Goal: Task Accomplishment & Management: Manage account settings

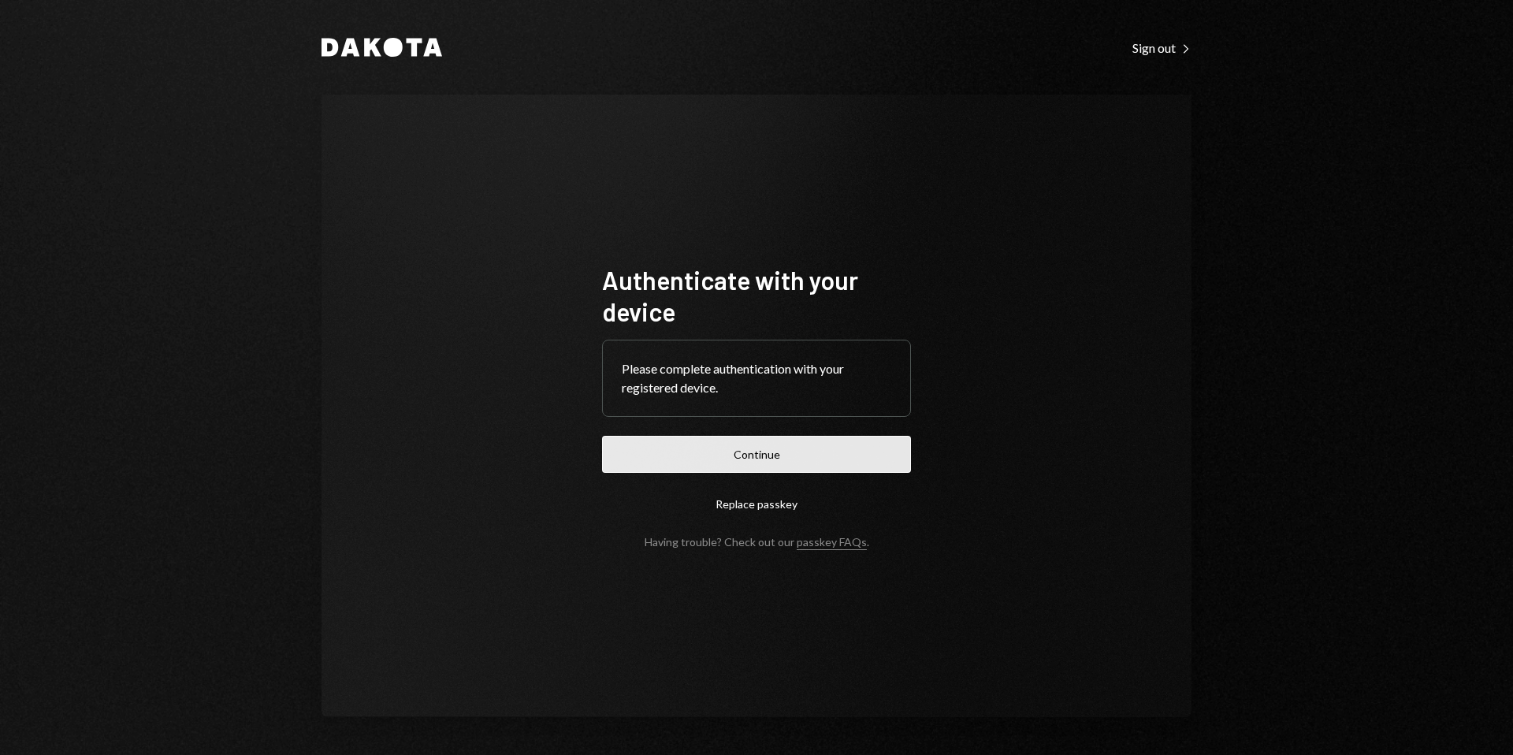
click at [781, 464] on button "Continue" at bounding box center [756, 454] width 309 height 37
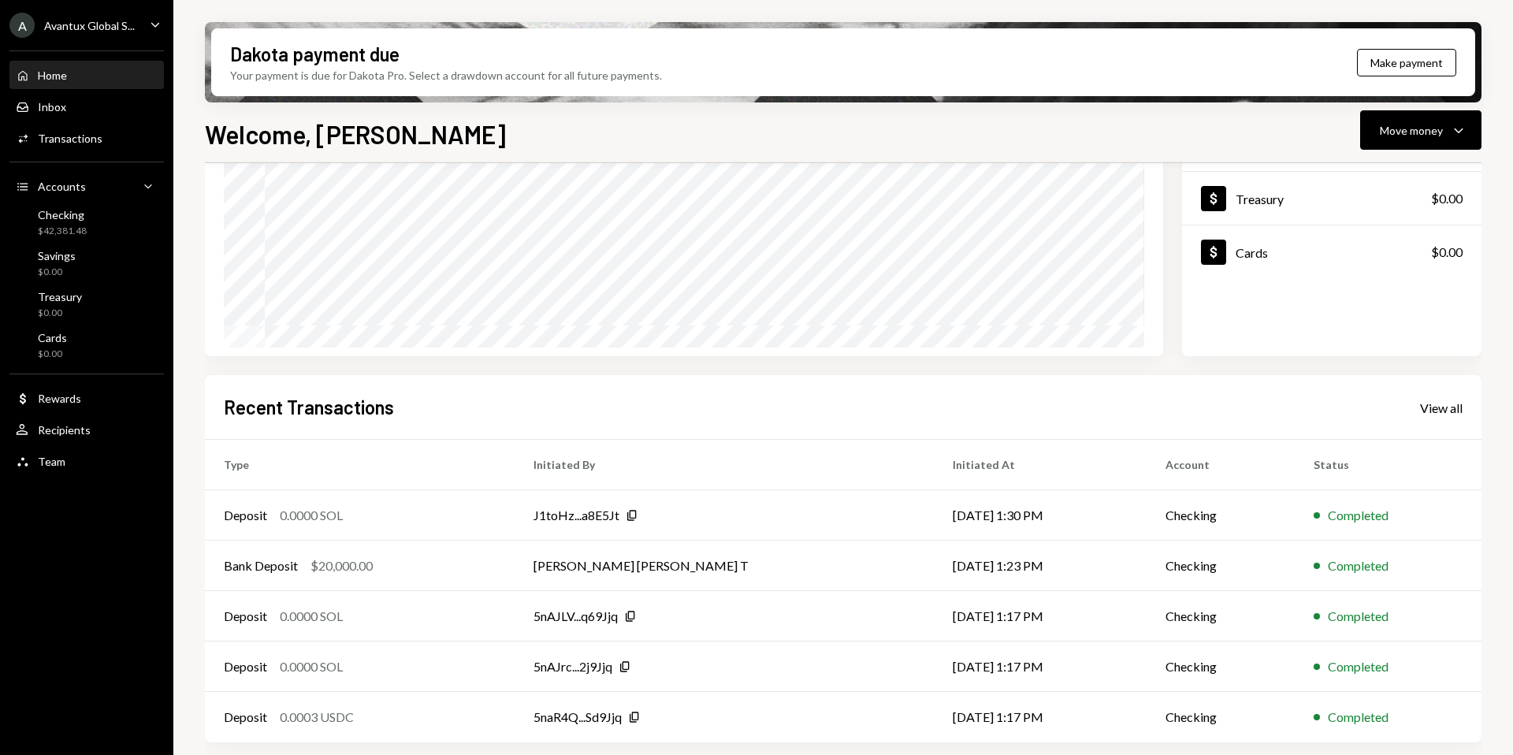
scroll to position [195, 0]
click at [1442, 409] on div "View all" at bounding box center [1441, 407] width 43 height 16
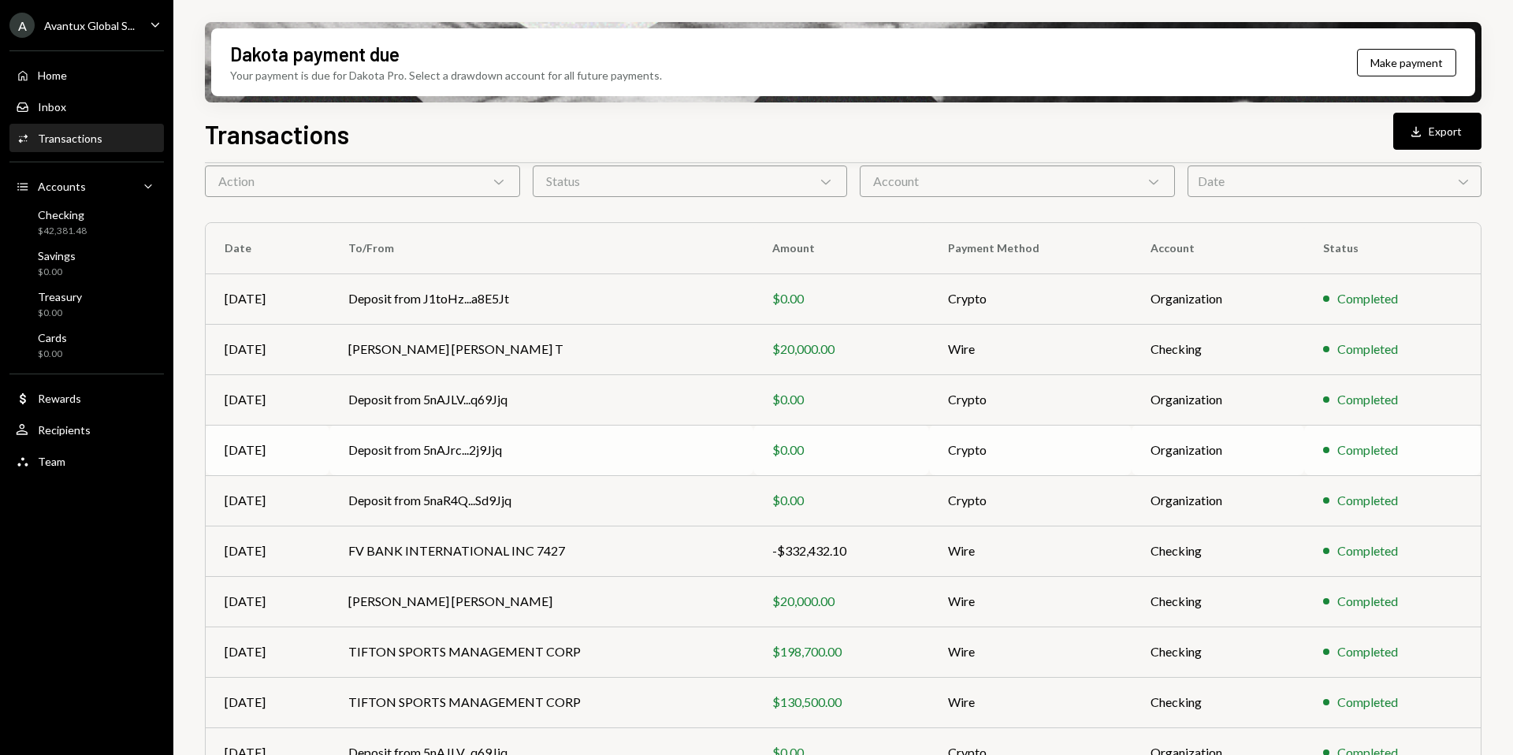
scroll to position [143, 0]
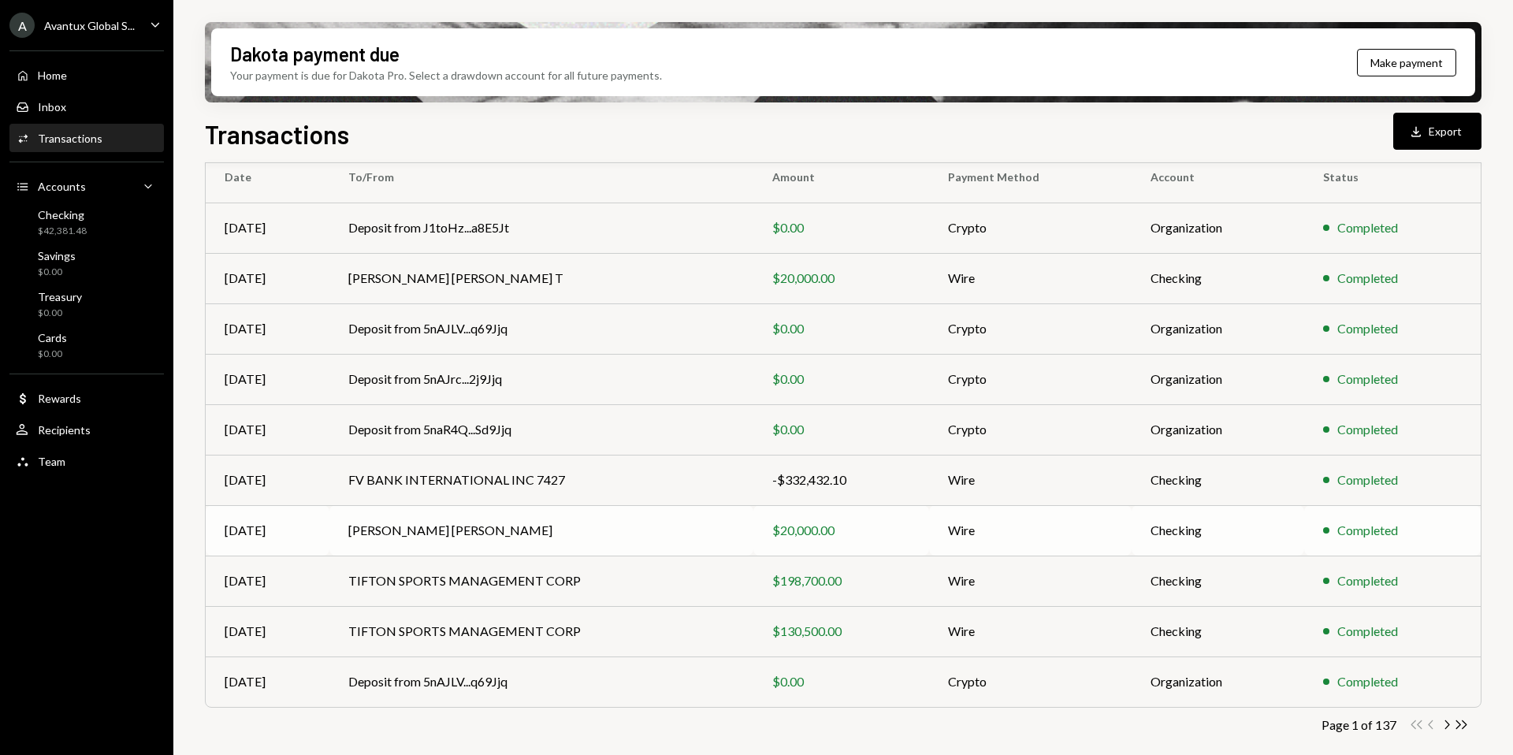
click at [590, 530] on td "[PERSON_NAME] [PERSON_NAME]" at bounding box center [541, 530] width 424 height 50
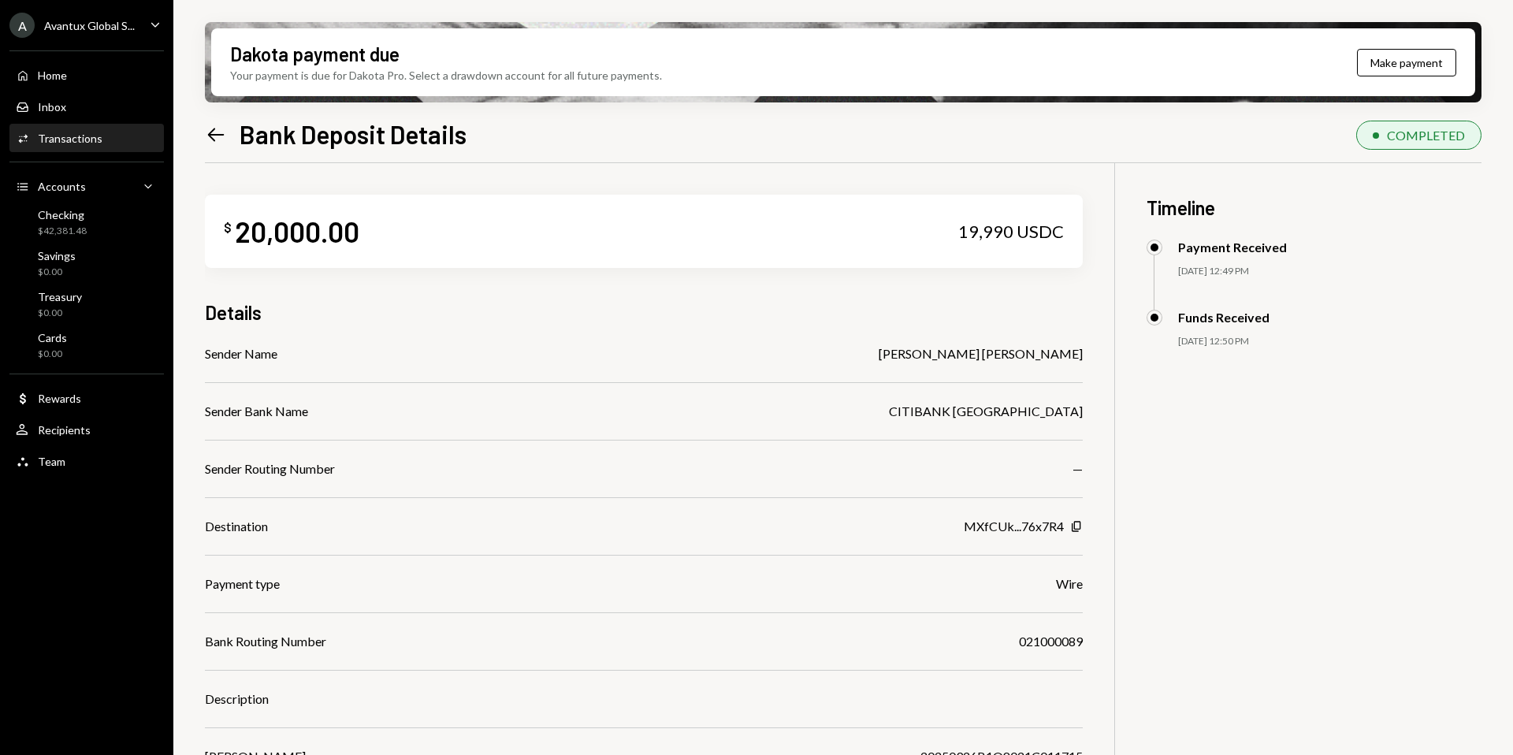
click at [212, 130] on icon at bounding box center [216, 134] width 17 height 13
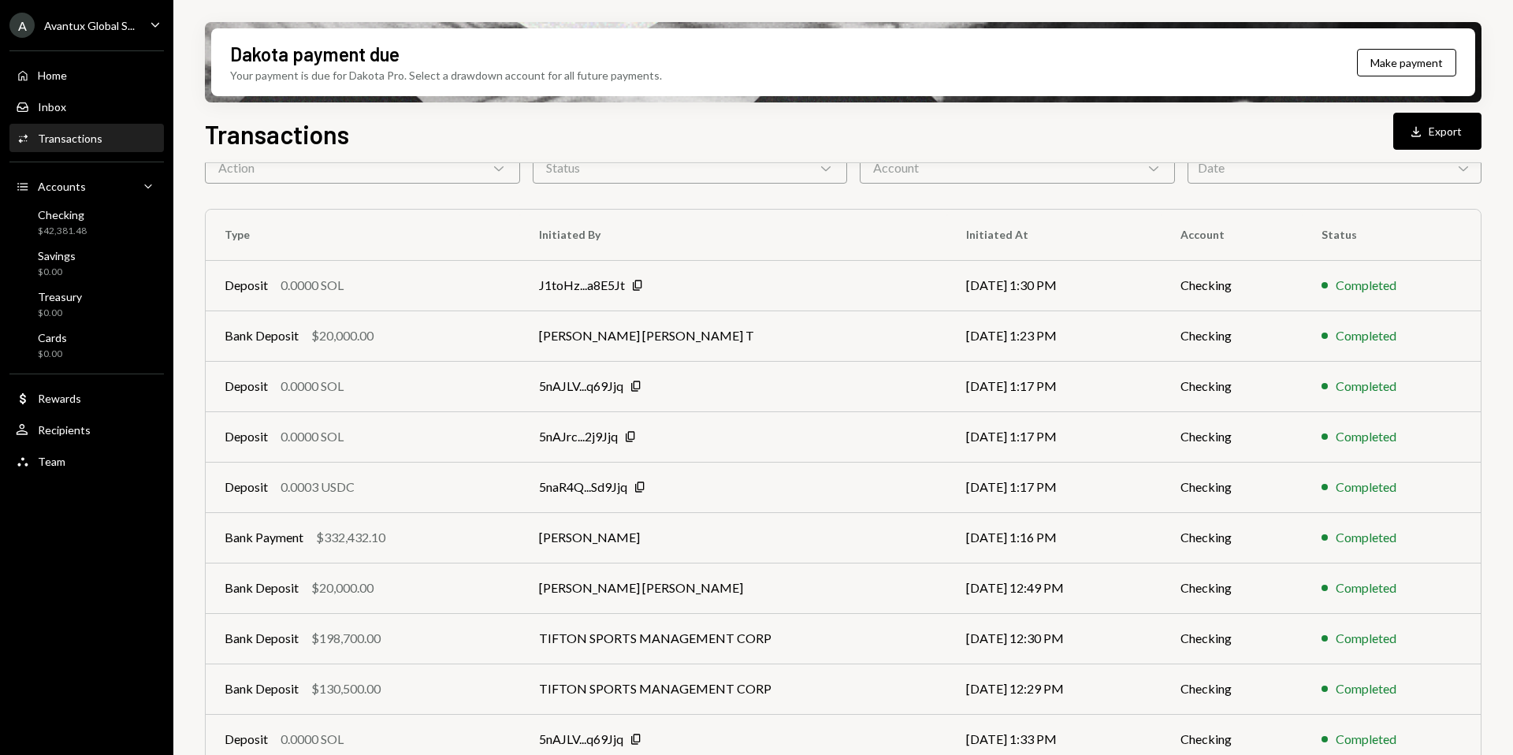
scroll to position [143, 0]
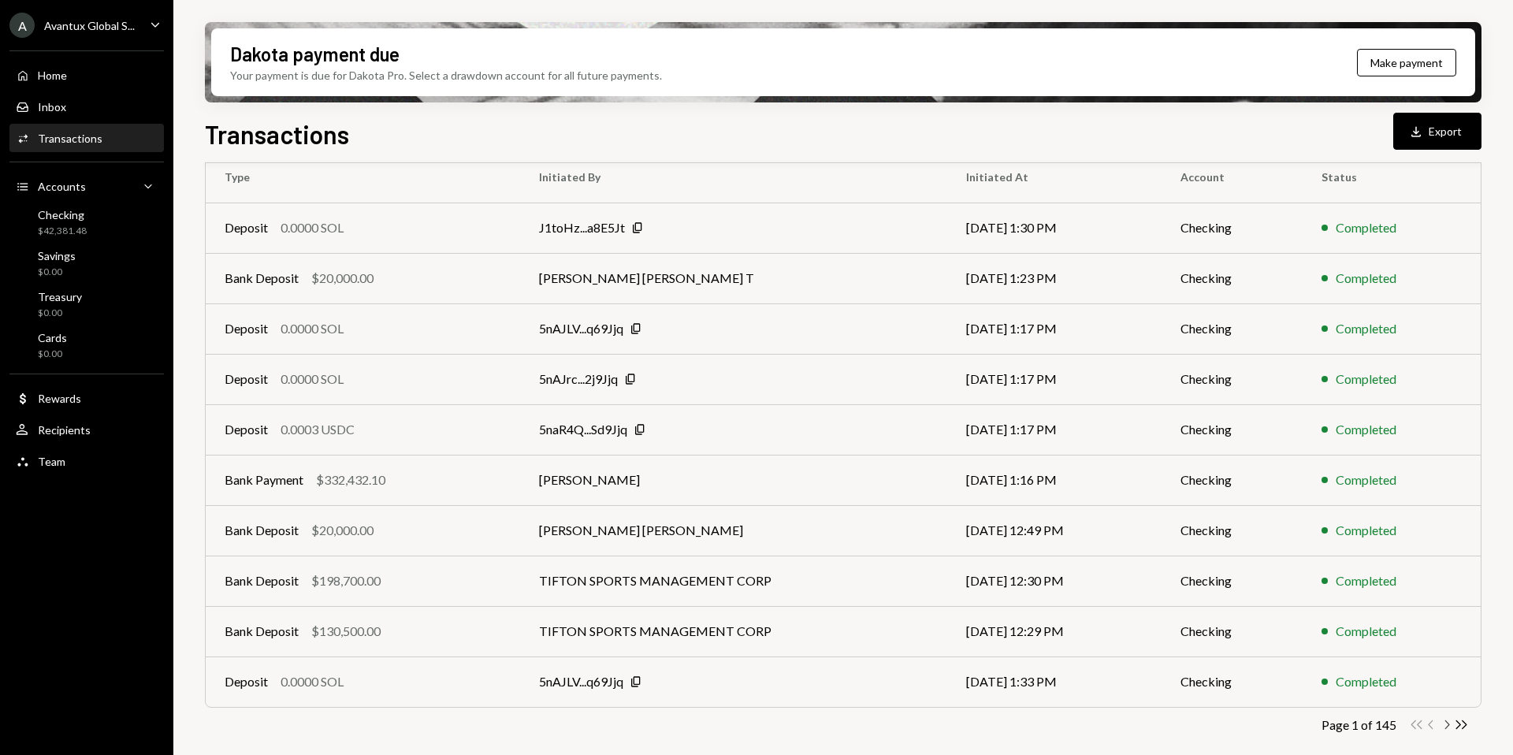
click at [1446, 725] on icon "Chevron Right" at bounding box center [1446, 724] width 15 height 15
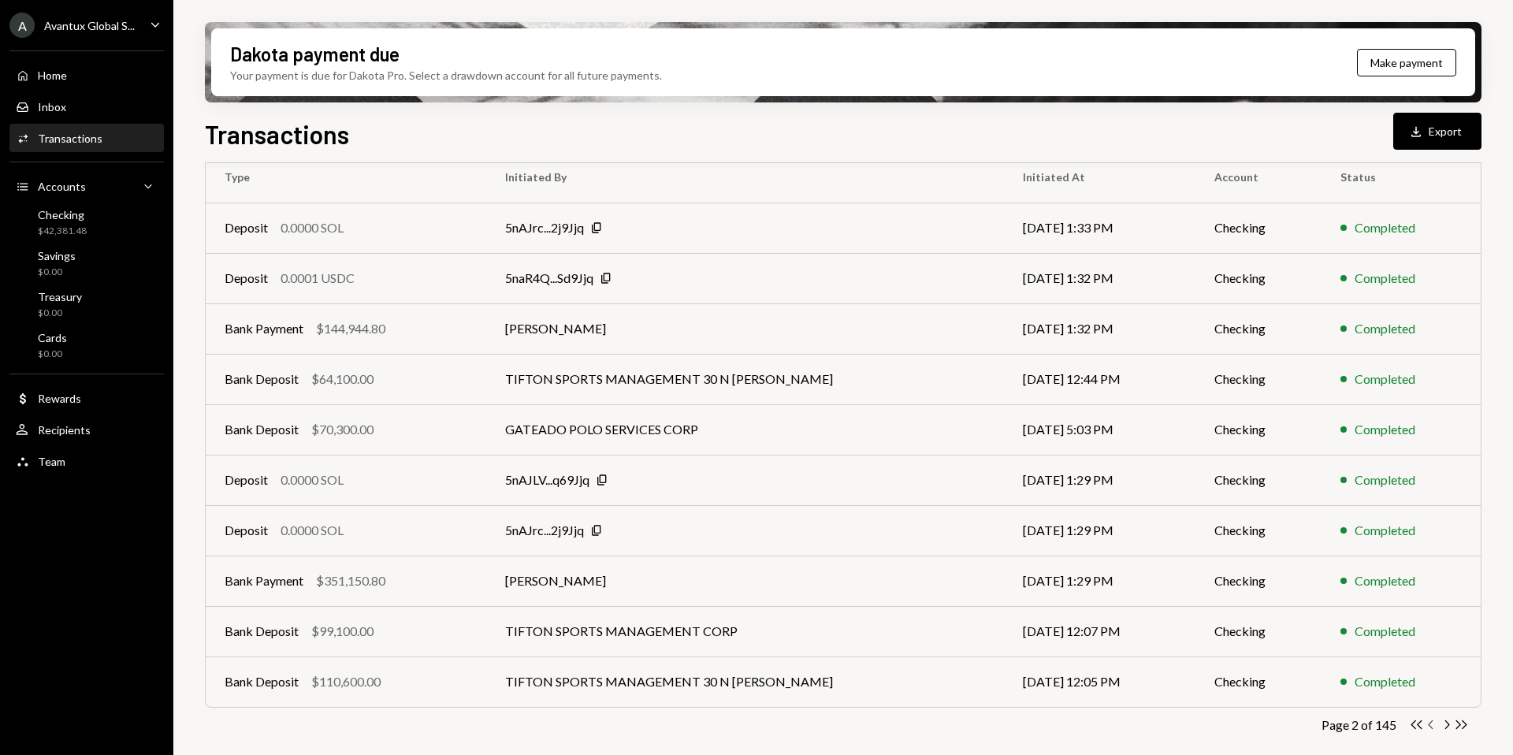
click at [1429, 726] on icon "Chevron Left" at bounding box center [1431, 724] width 15 height 15
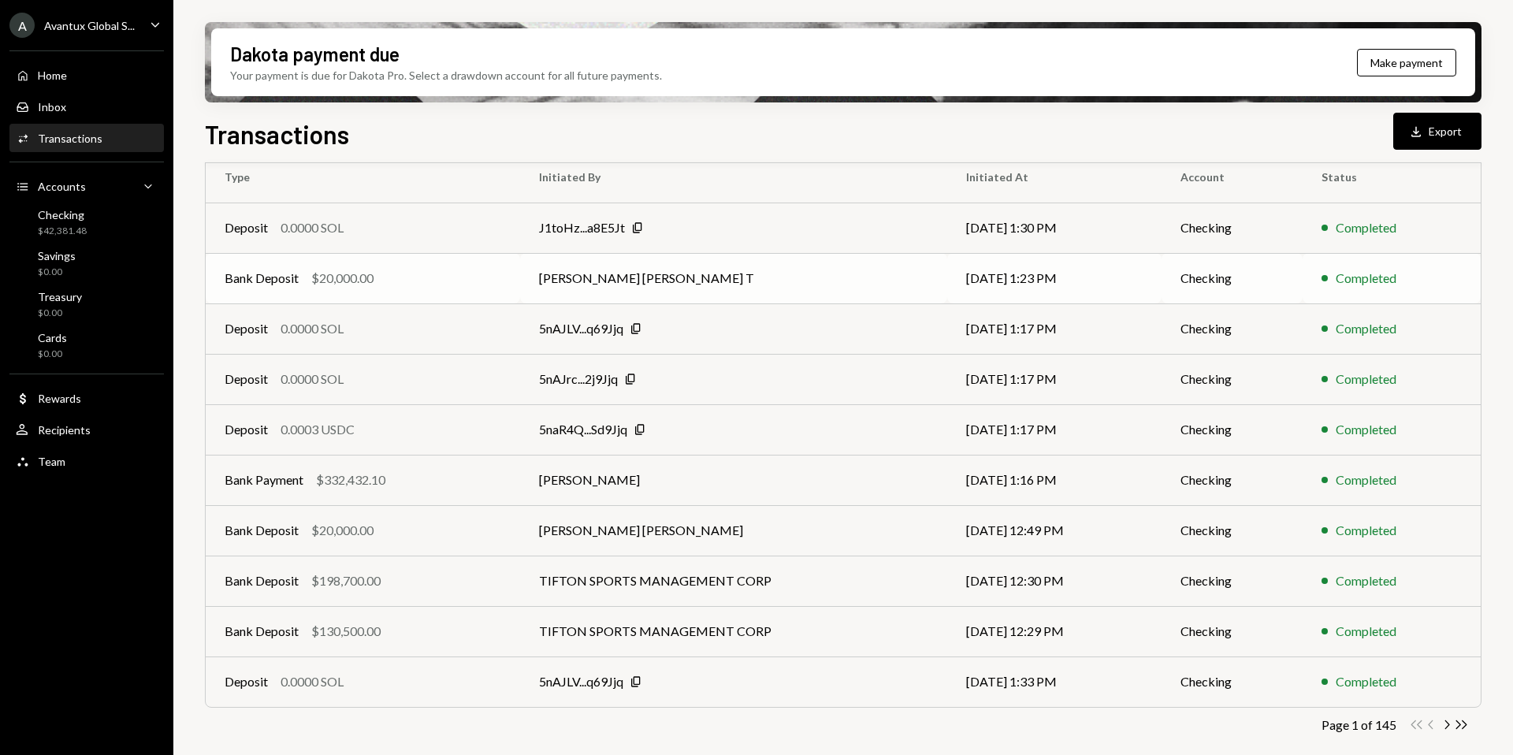
click at [608, 281] on td "[PERSON_NAME] [PERSON_NAME] T" at bounding box center [733, 278] width 427 height 50
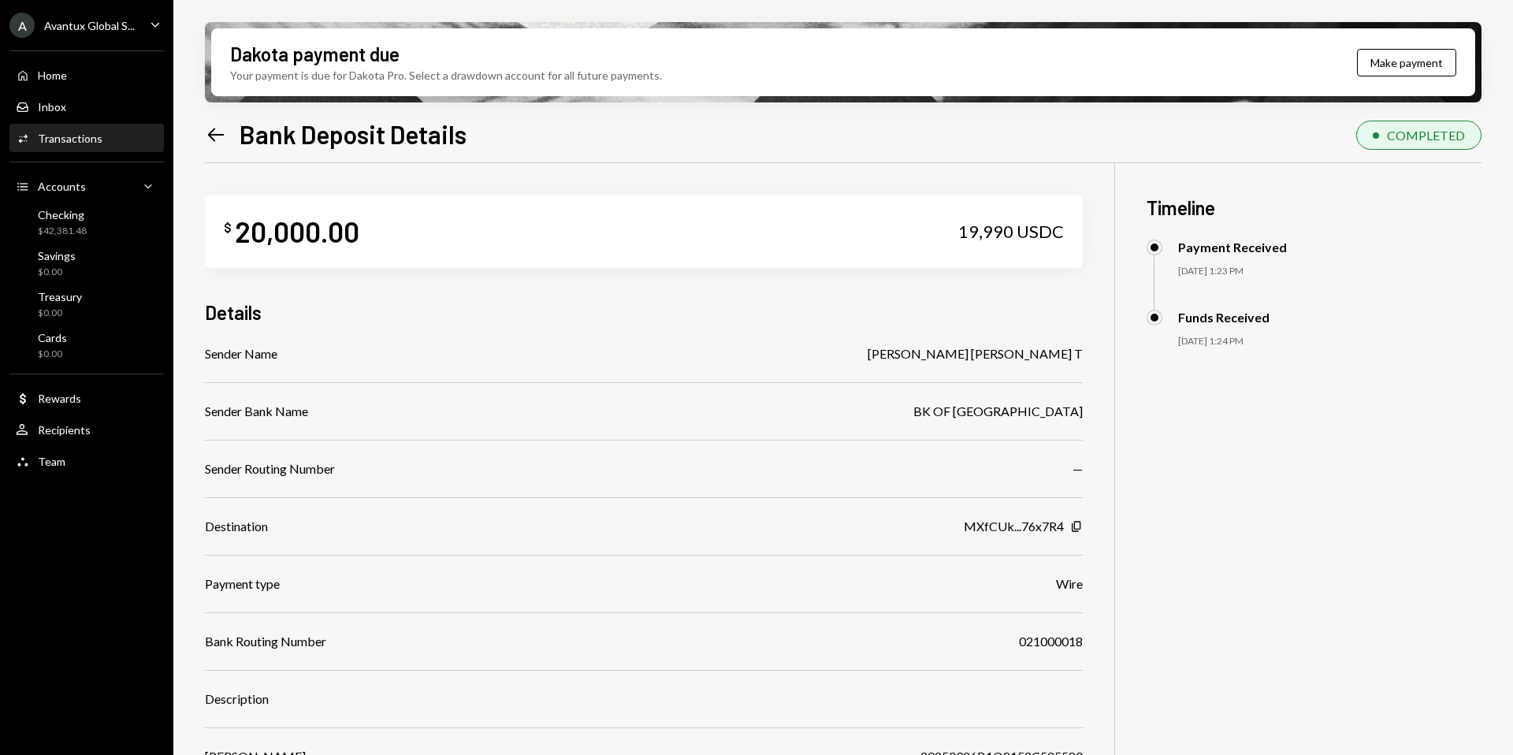
click at [223, 135] on icon at bounding box center [216, 134] width 17 height 13
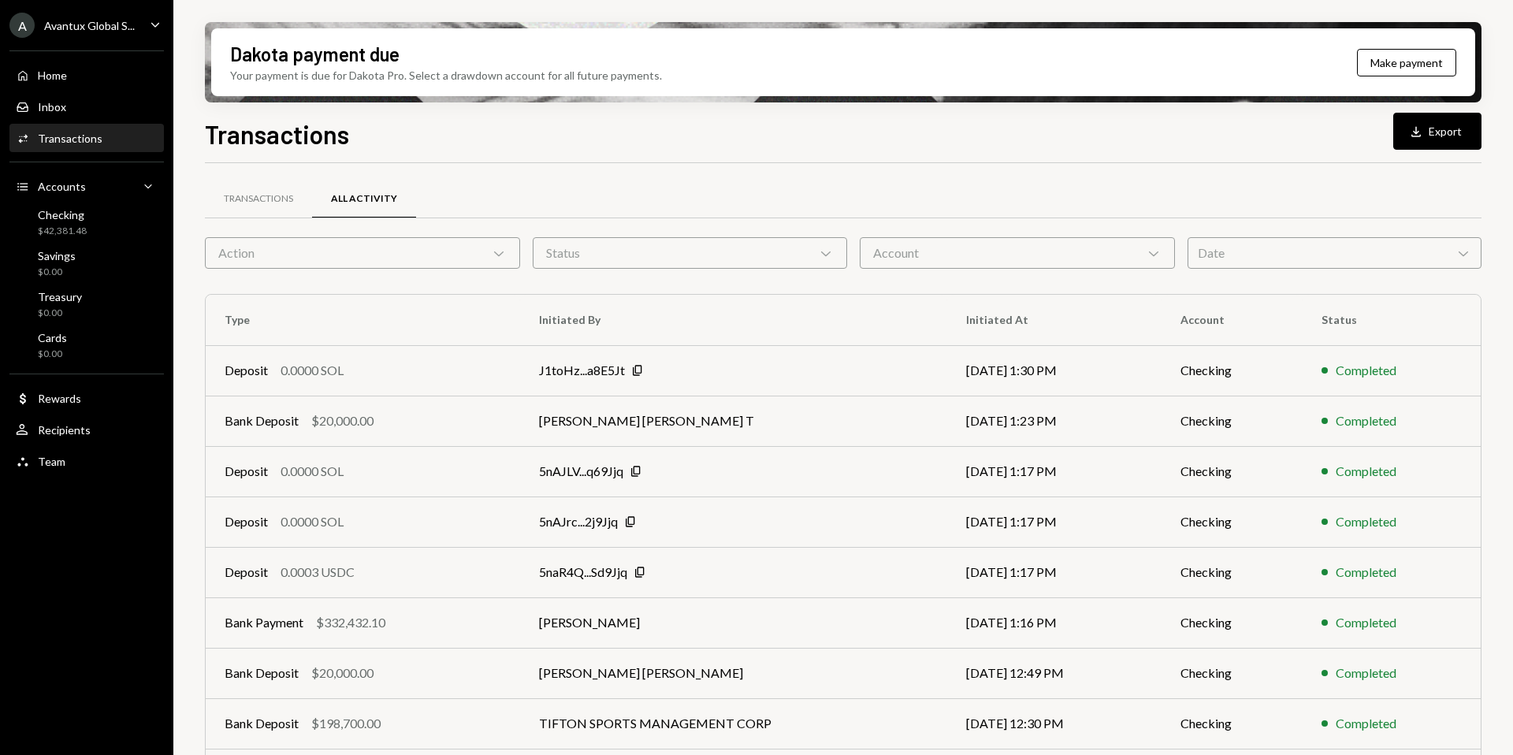
click at [67, 31] on div "Avantux Global S..." at bounding box center [89, 25] width 91 height 13
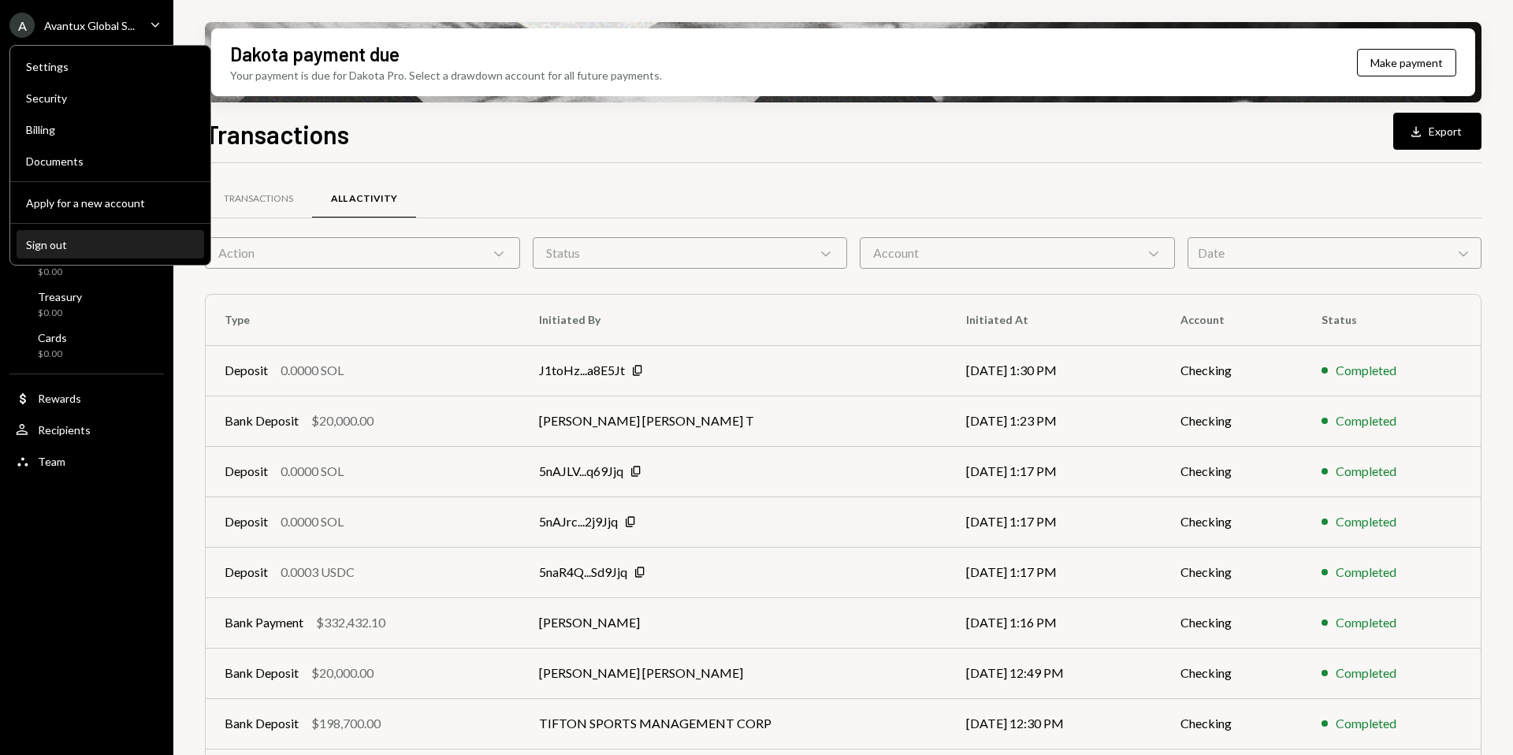
click at [89, 252] on button "Sign out" at bounding box center [110, 245] width 187 height 28
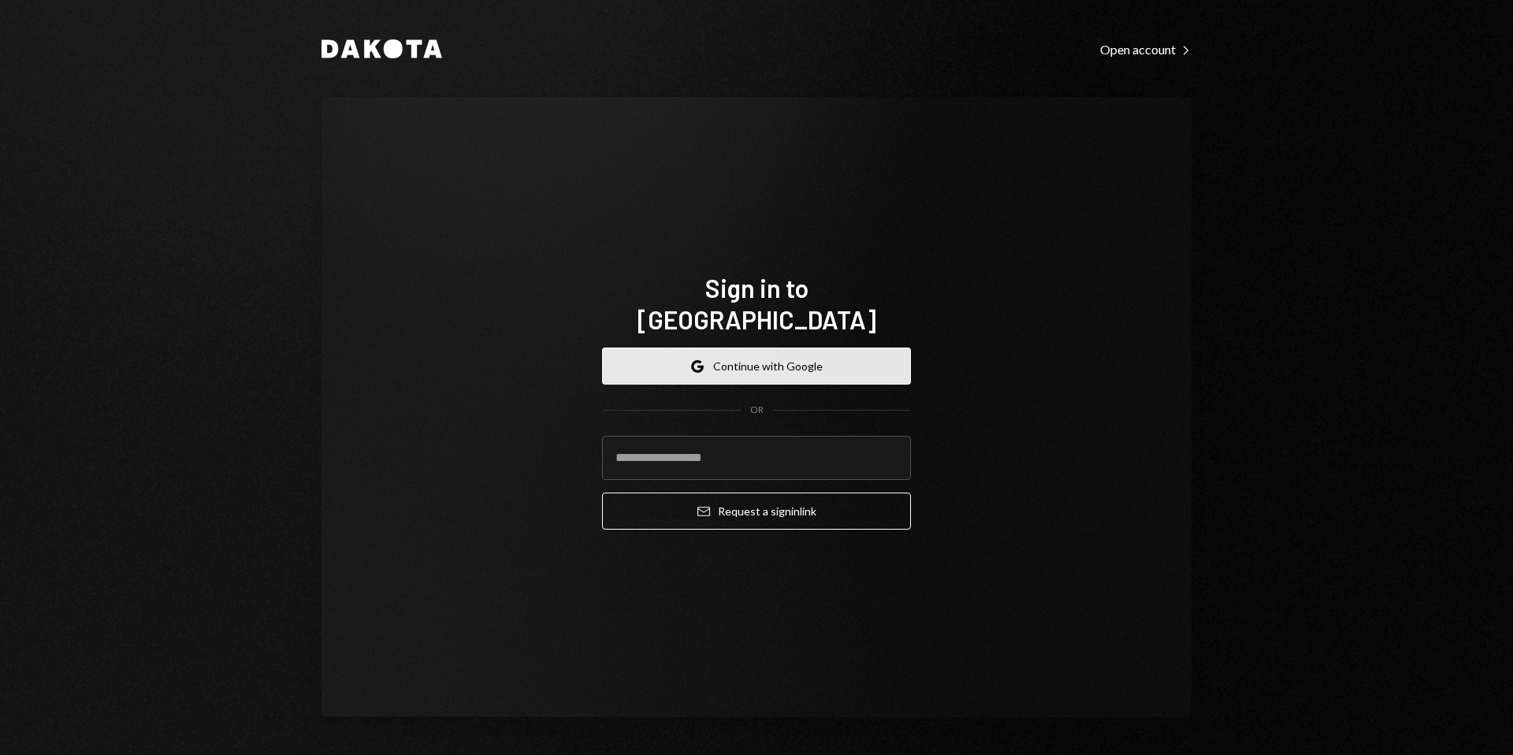
click at [796, 356] on button "Google Continue with Google" at bounding box center [756, 365] width 309 height 37
